Goal: Consume media (video, audio): Consume media (video, audio)

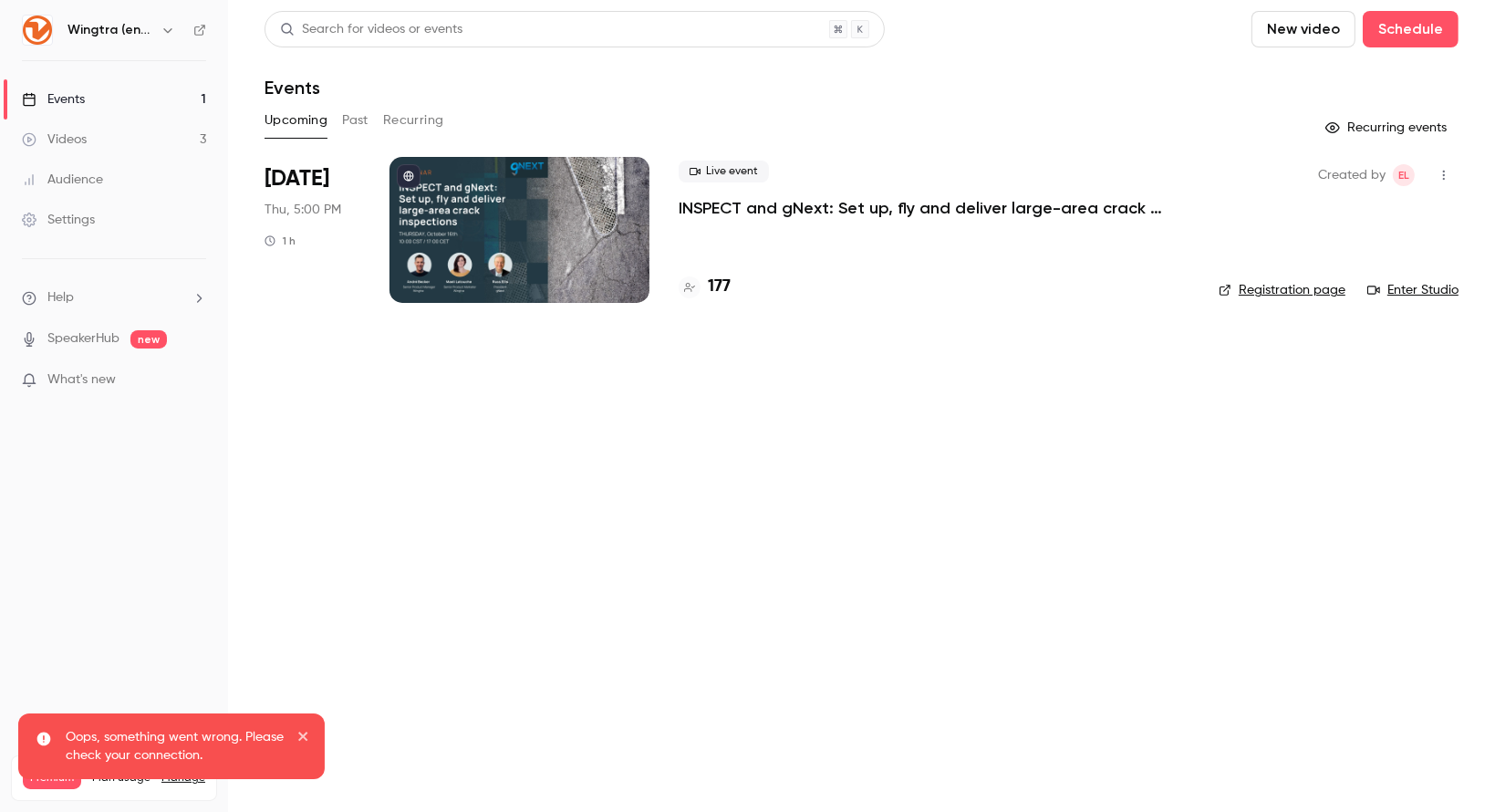
click at [106, 92] on link "Events 1" at bounding box center [114, 99] width 228 height 40
click at [166, 30] on icon "button" at bounding box center [167, 30] width 14 height 14
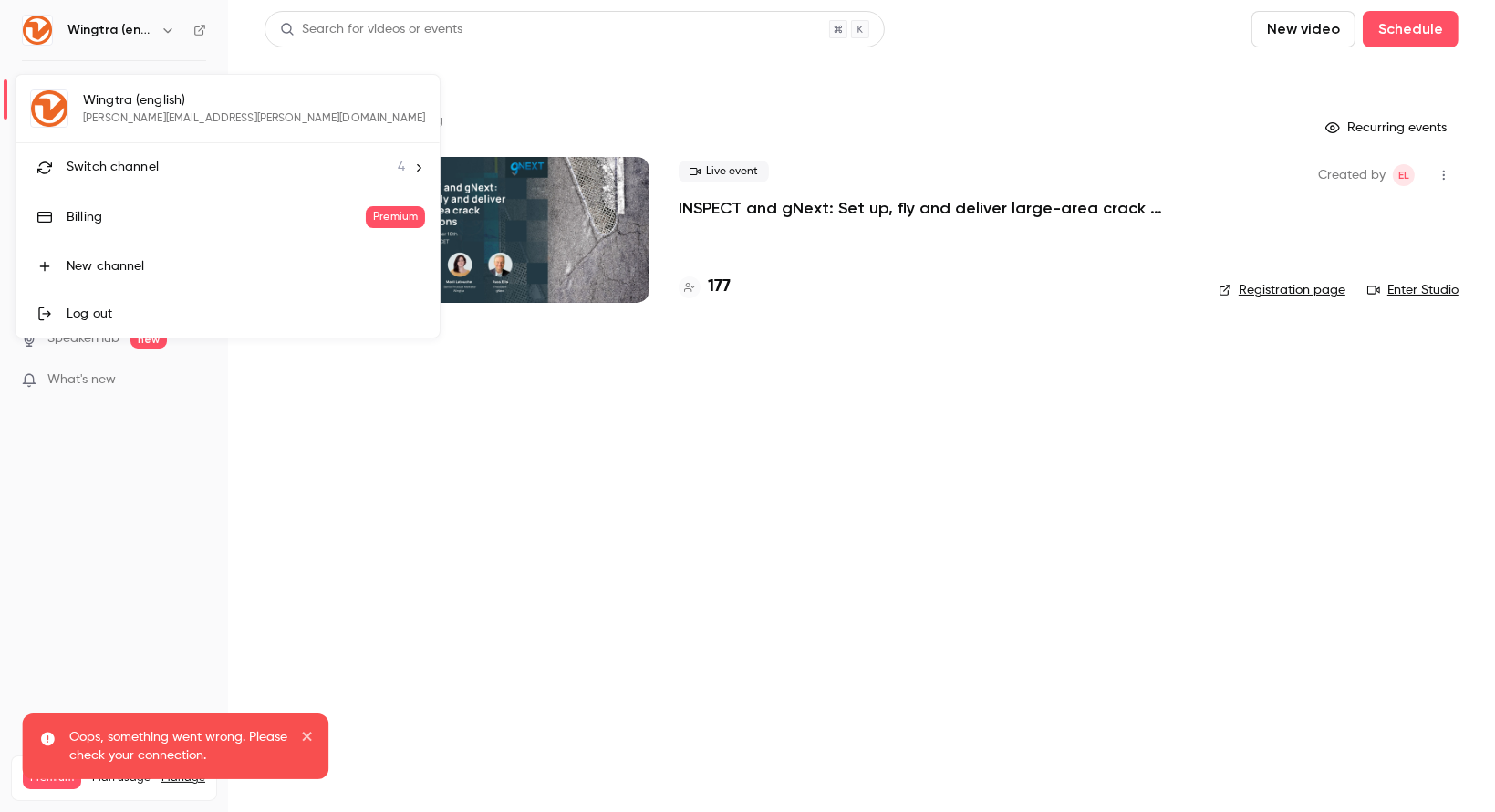
click at [98, 166] on span "Switch channel" at bounding box center [113, 167] width 92 height 19
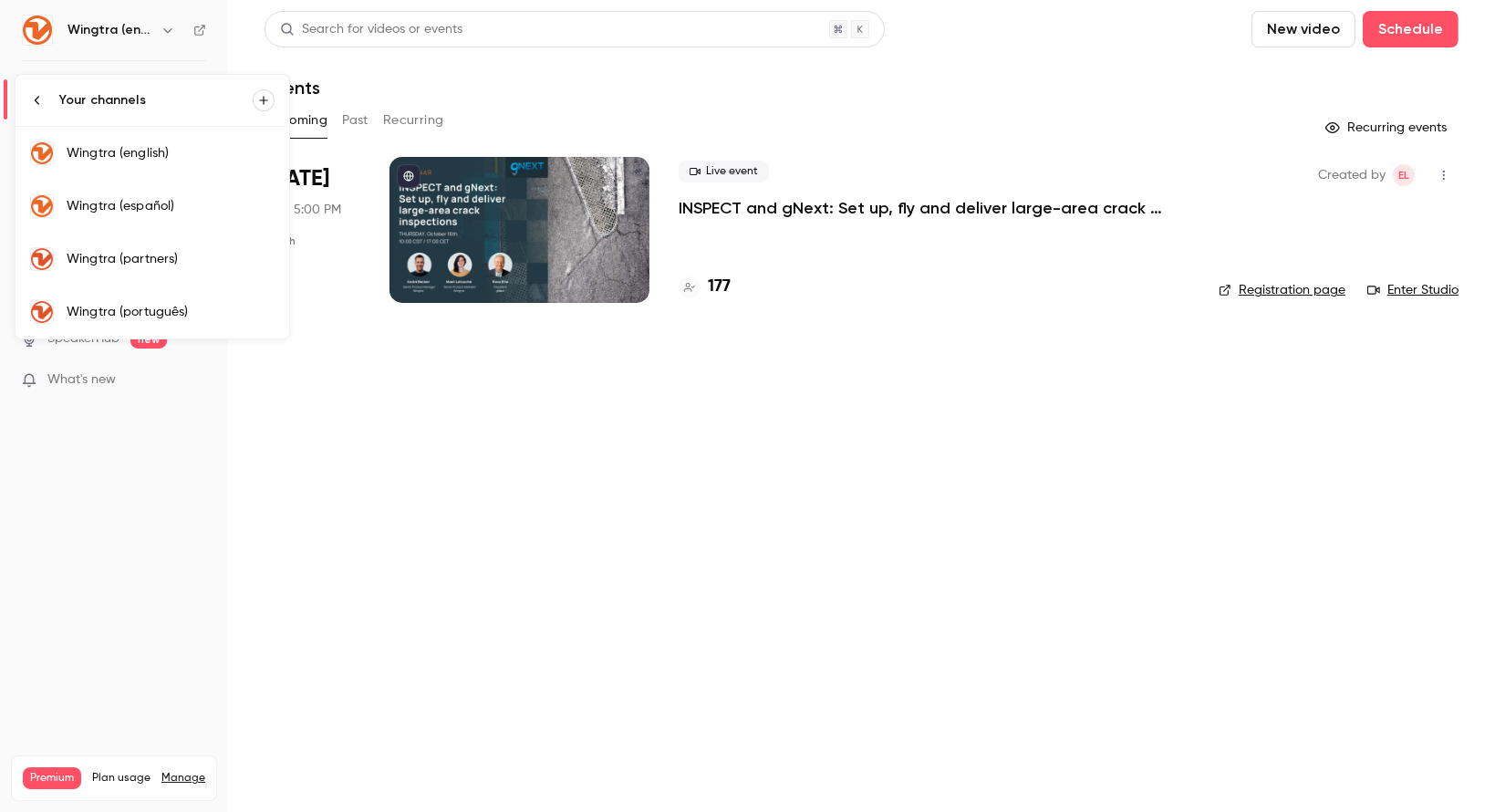
click at [147, 303] on div "Wingtra (português)" at bounding box center [170, 312] width 208 height 18
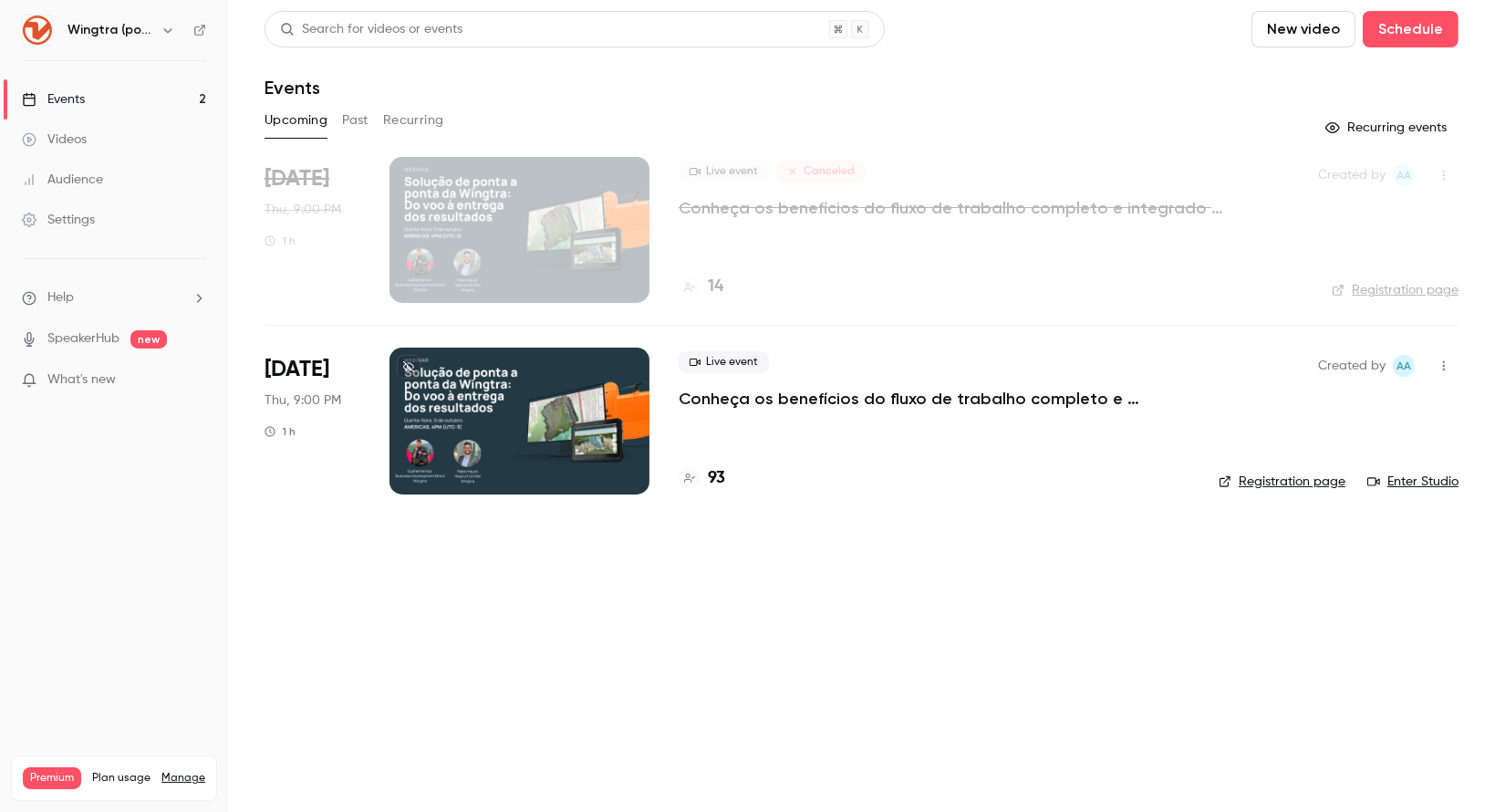
click at [144, 95] on link "Events 2" at bounding box center [114, 99] width 228 height 40
click at [171, 30] on icon "button" at bounding box center [167, 31] width 9 height 5
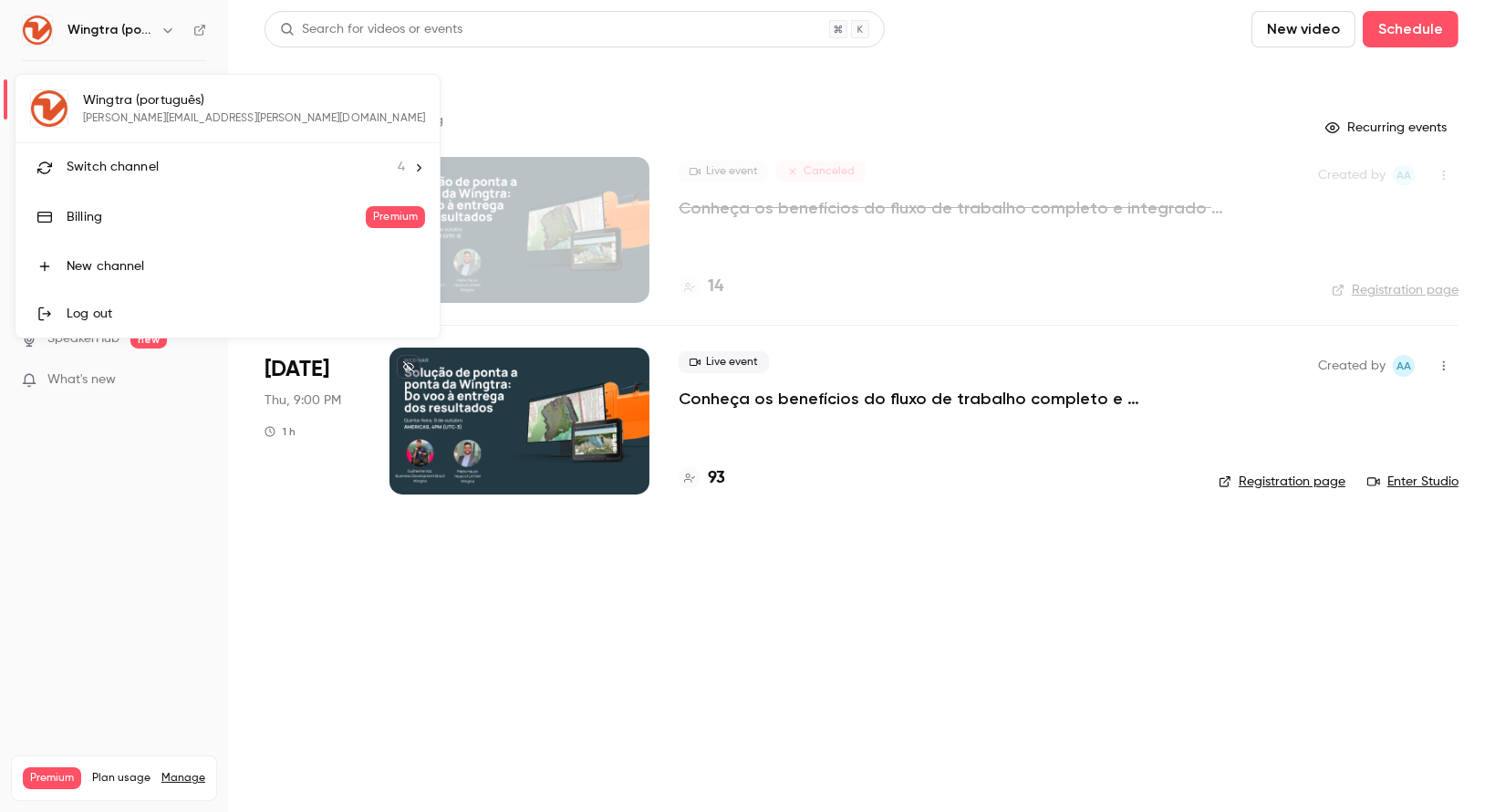
click at [142, 159] on span "Switch channel" at bounding box center [113, 167] width 92 height 19
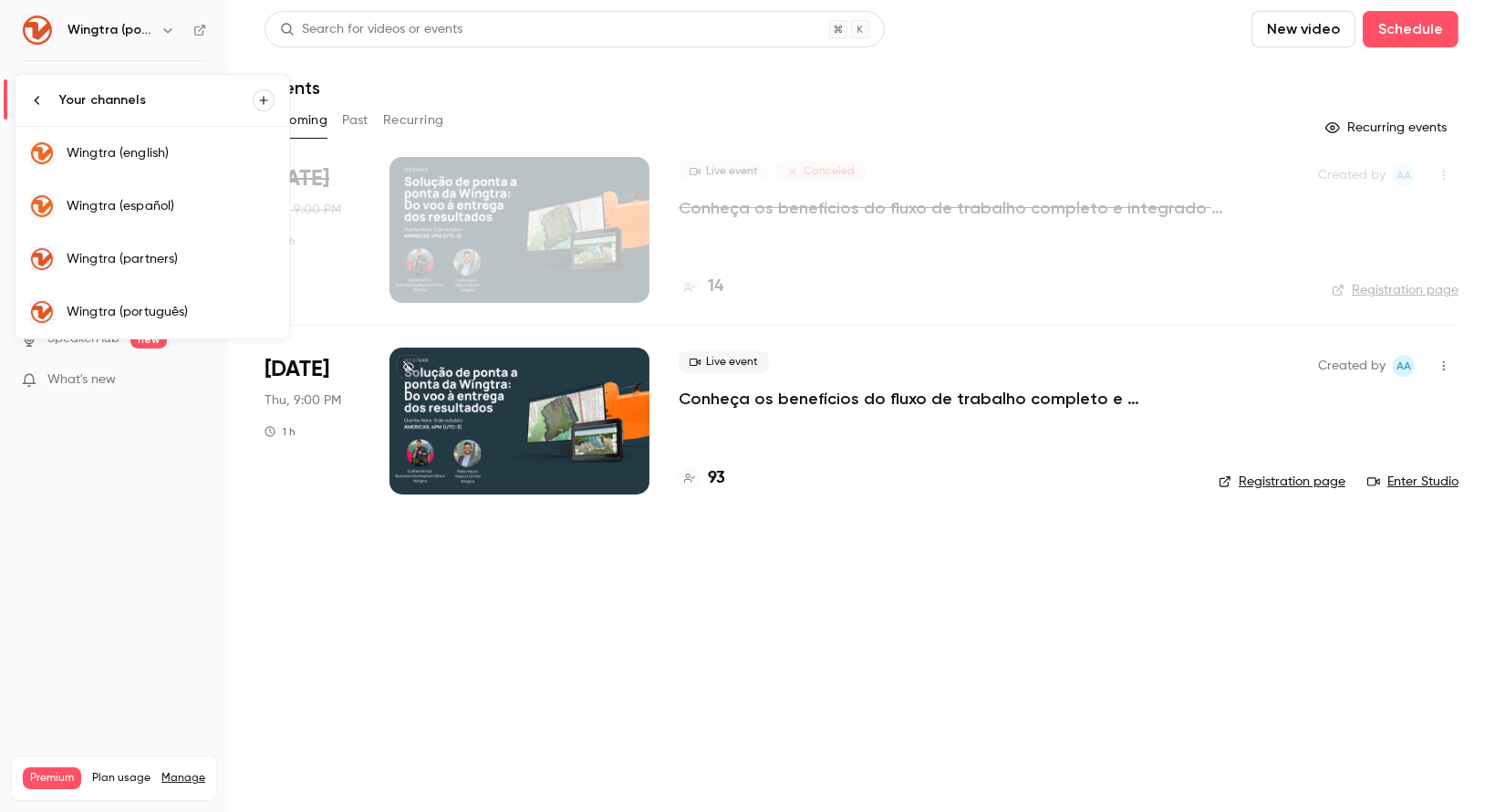
click at [157, 159] on div "Wingtra (english)" at bounding box center [170, 153] width 208 height 18
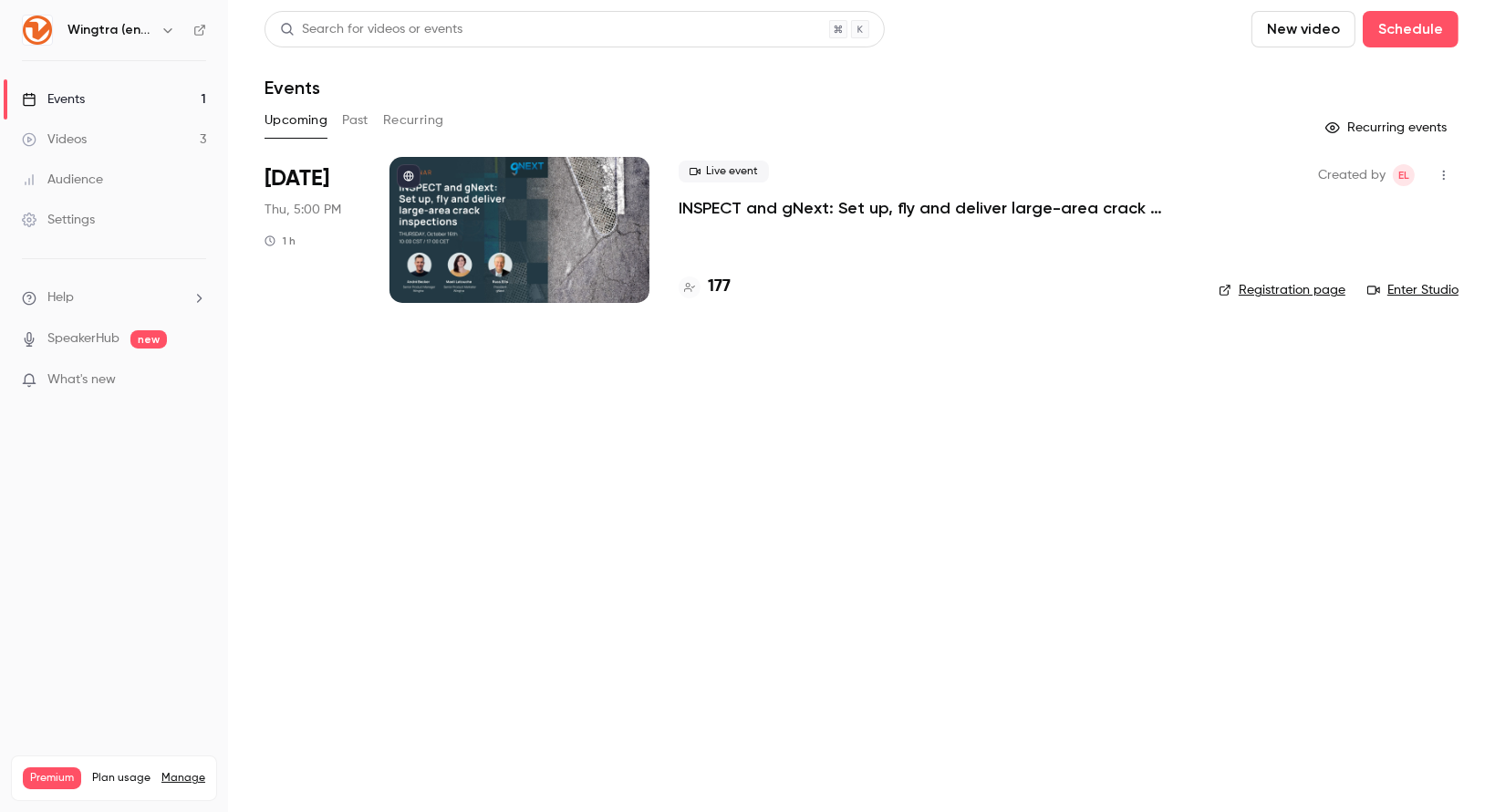
click at [358, 110] on button "Past" at bounding box center [356, 121] width 27 height 30
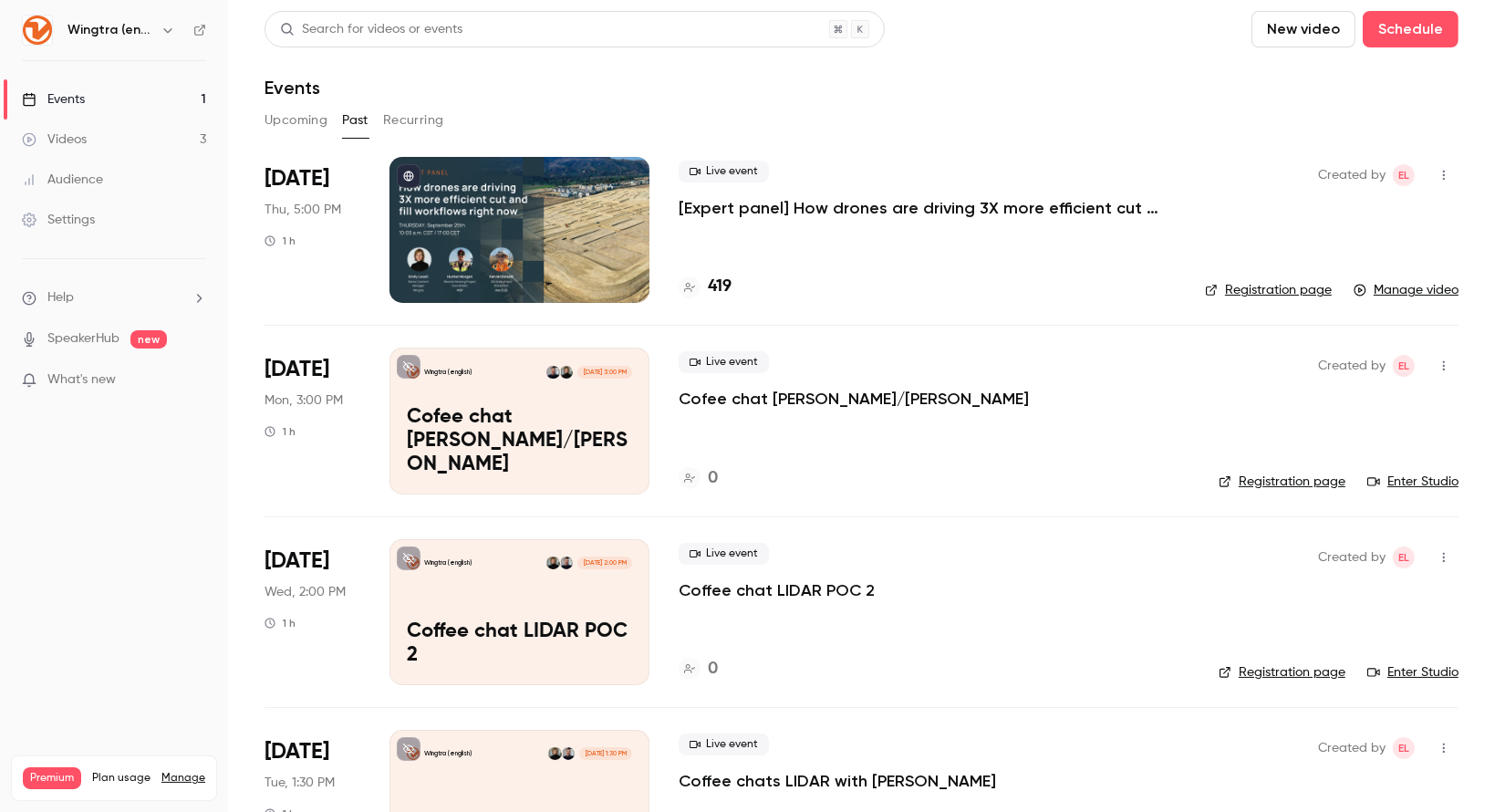
click at [756, 207] on p "[Expert panel] How drones are driving 3X more efficient cut and fill workflows …" at bounding box center [927, 208] width 497 height 22
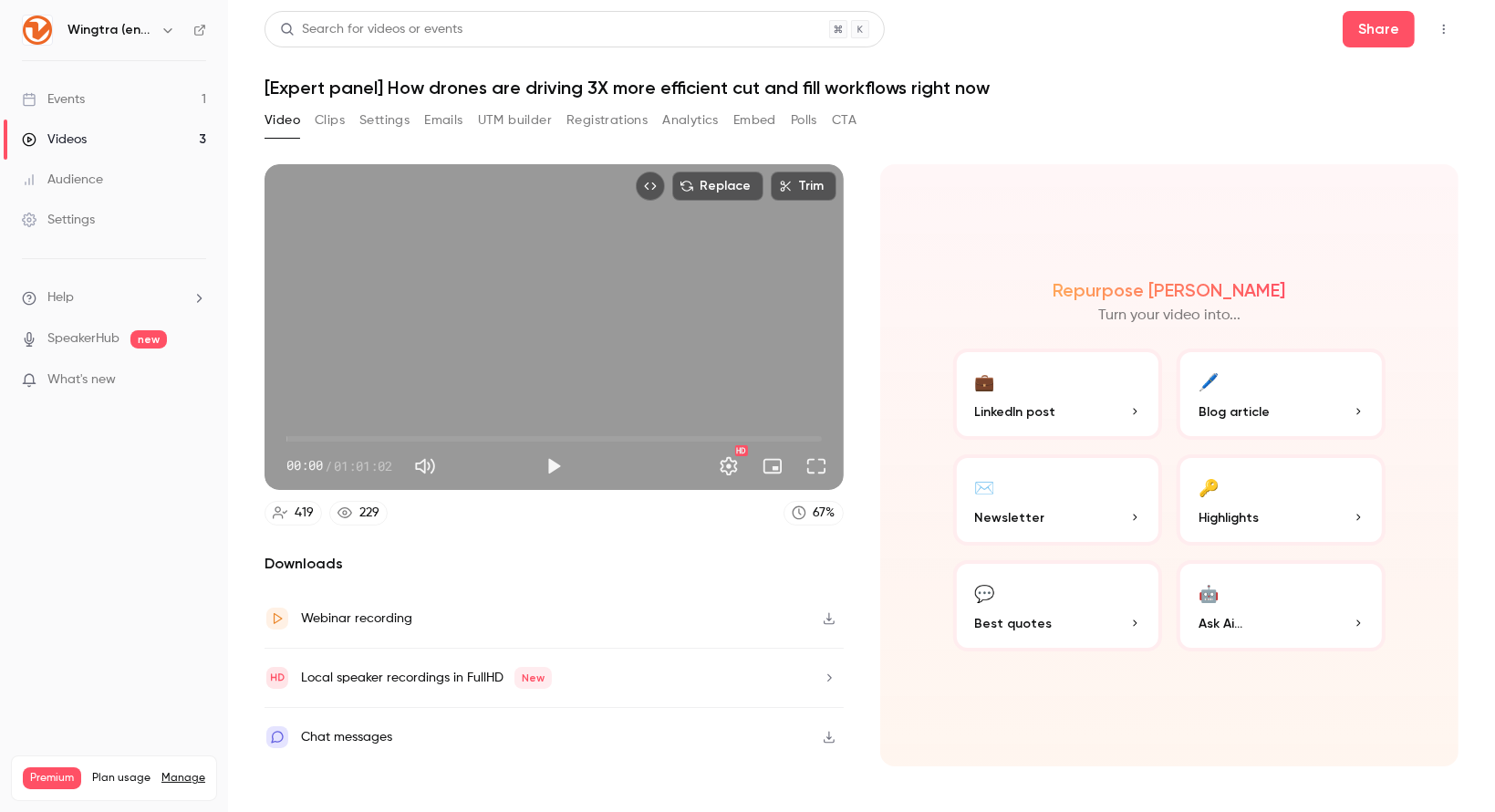
click at [697, 127] on button "Analytics" at bounding box center [690, 121] width 56 height 30
